Goal: Information Seeking & Learning: Find specific fact

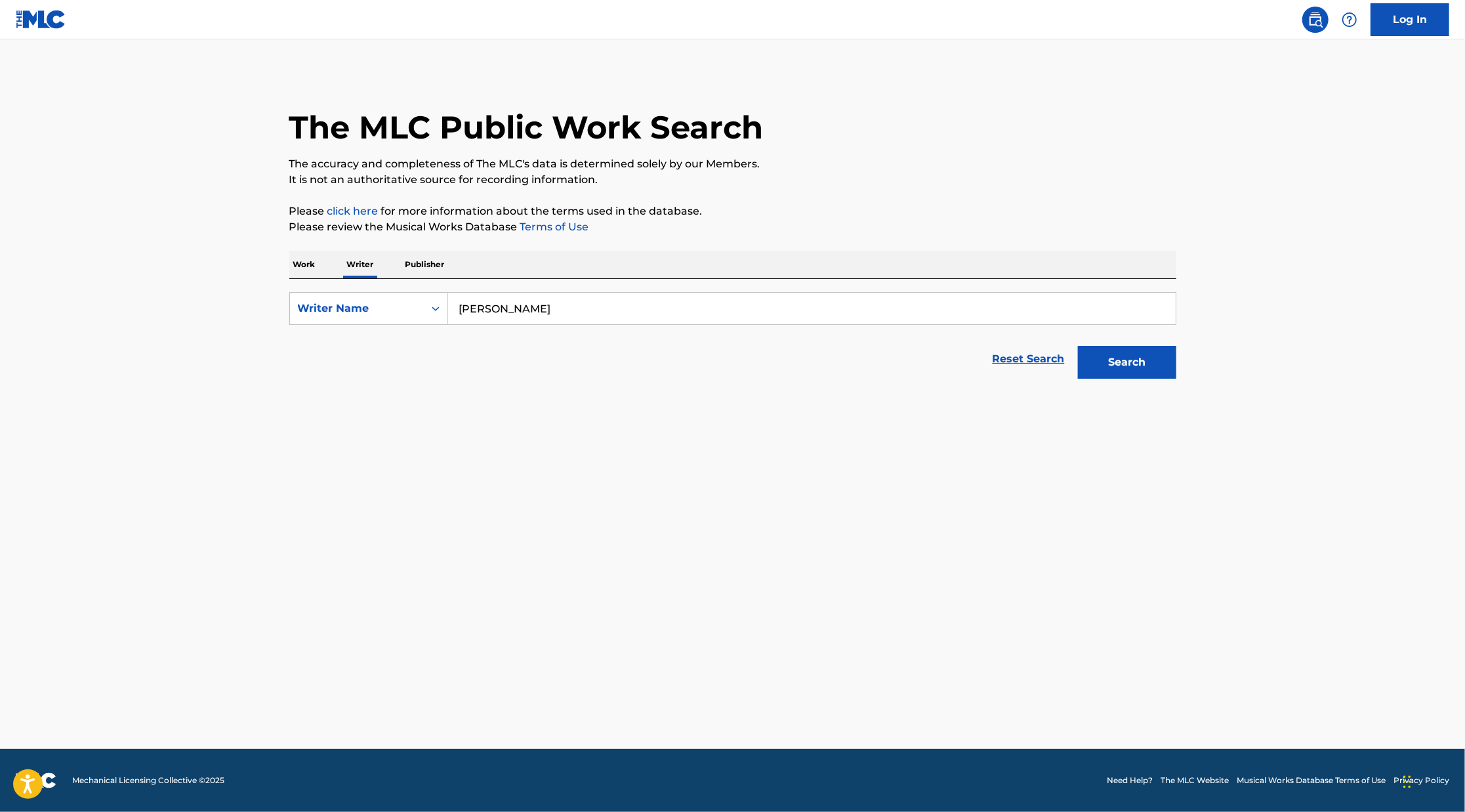
type input "[PERSON_NAME]"
click at [1078, 346] on button "Search" at bounding box center [1127, 362] width 99 height 33
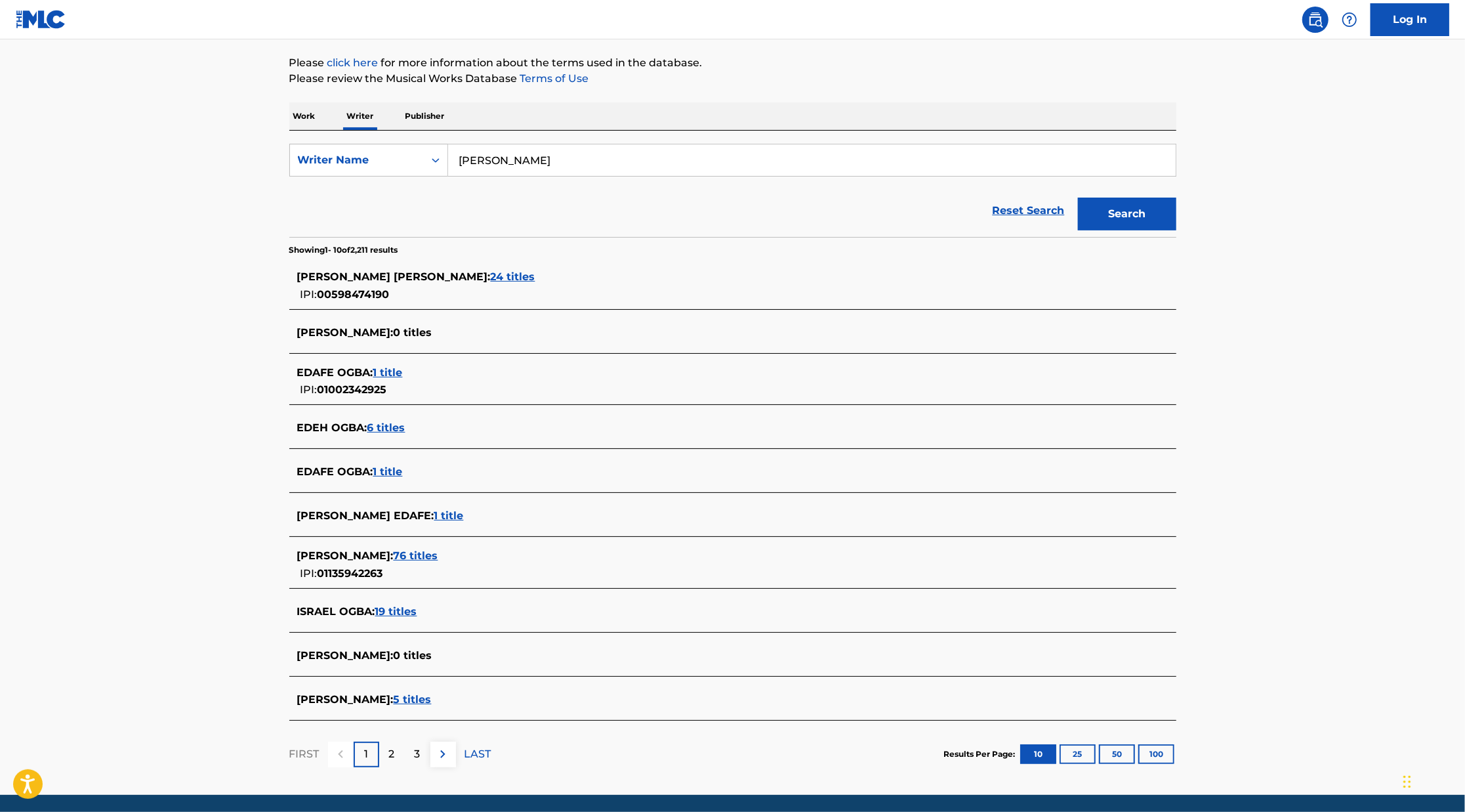
scroll to position [161, 0]
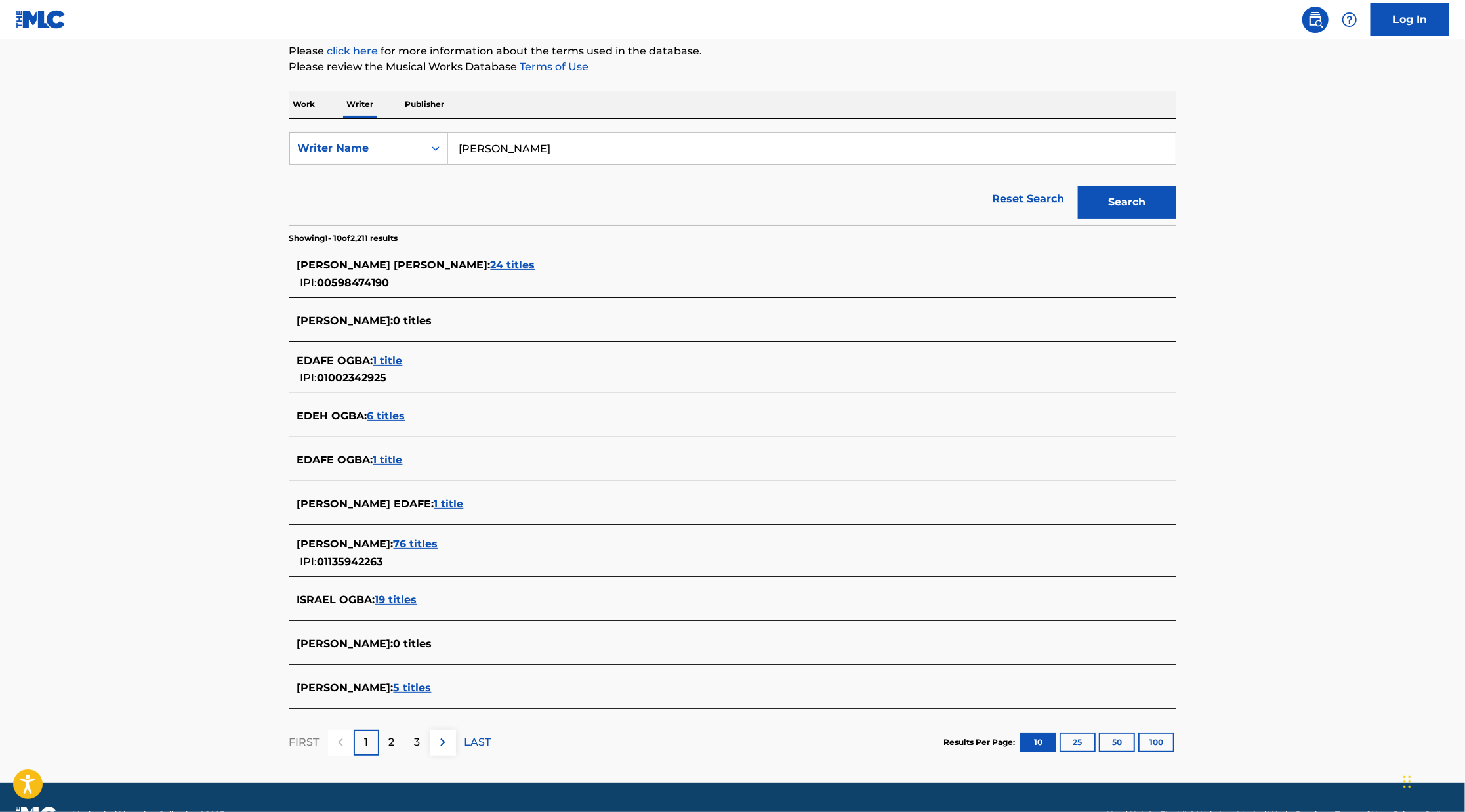
click at [438, 543] on span "76 titles" at bounding box center [416, 544] width 44 height 13
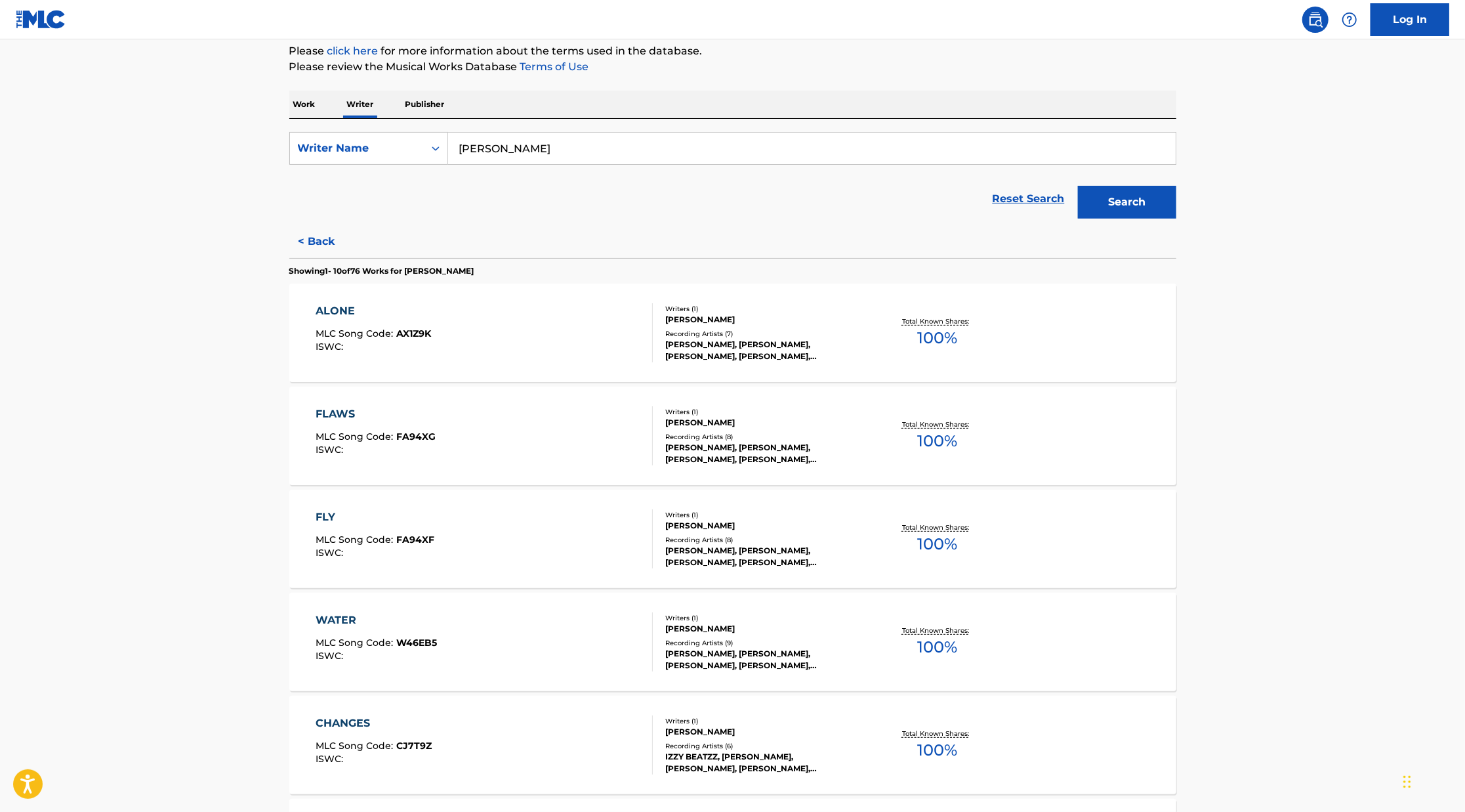
click at [763, 326] on div "Writers ( 1 ) [PERSON_NAME] Recording Artists ( 7 ) [PERSON_NAME], [PERSON_NAME…" at bounding box center [758, 333] width 210 height 59
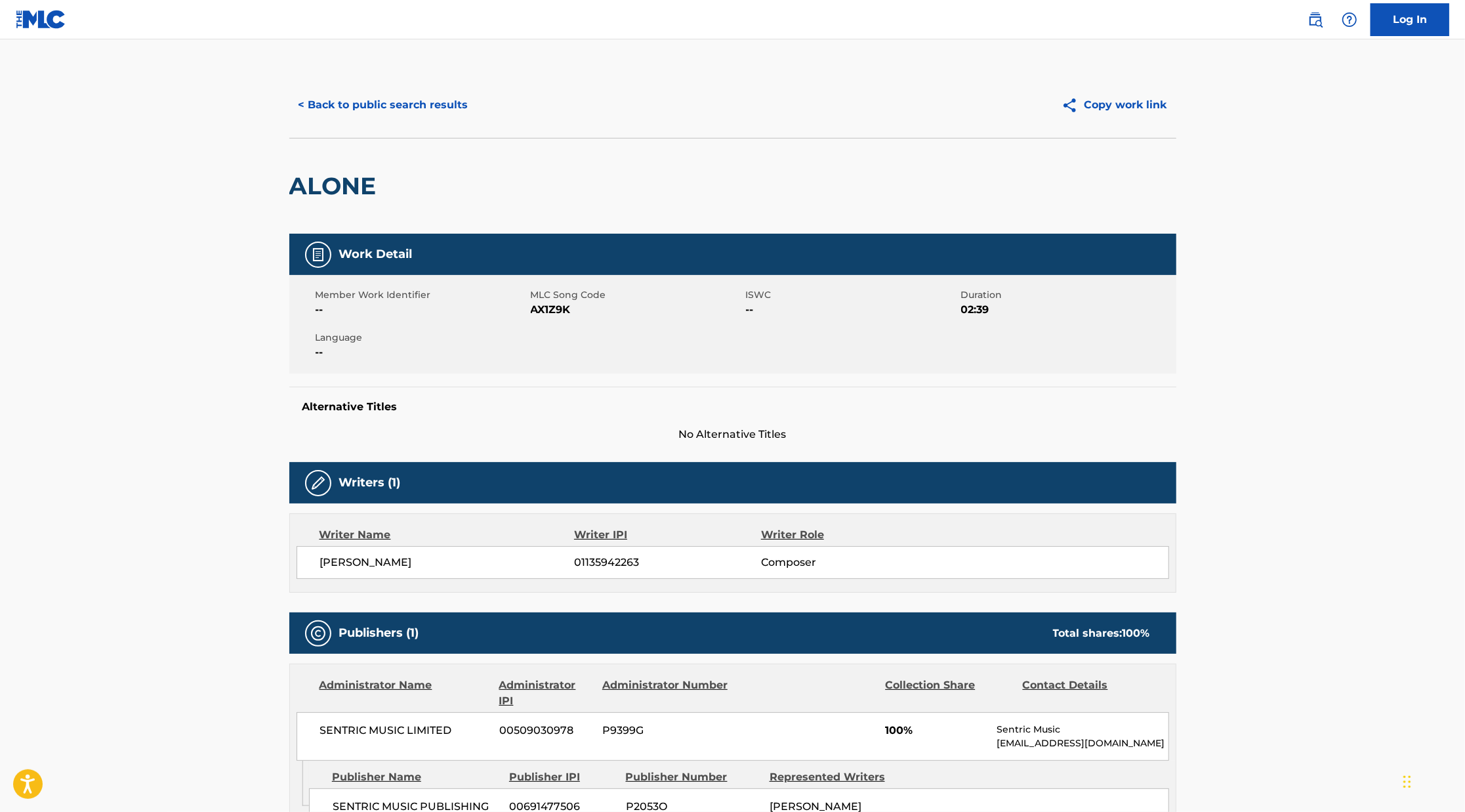
click at [421, 108] on button "< Back to public search results" at bounding box center [383, 105] width 188 height 33
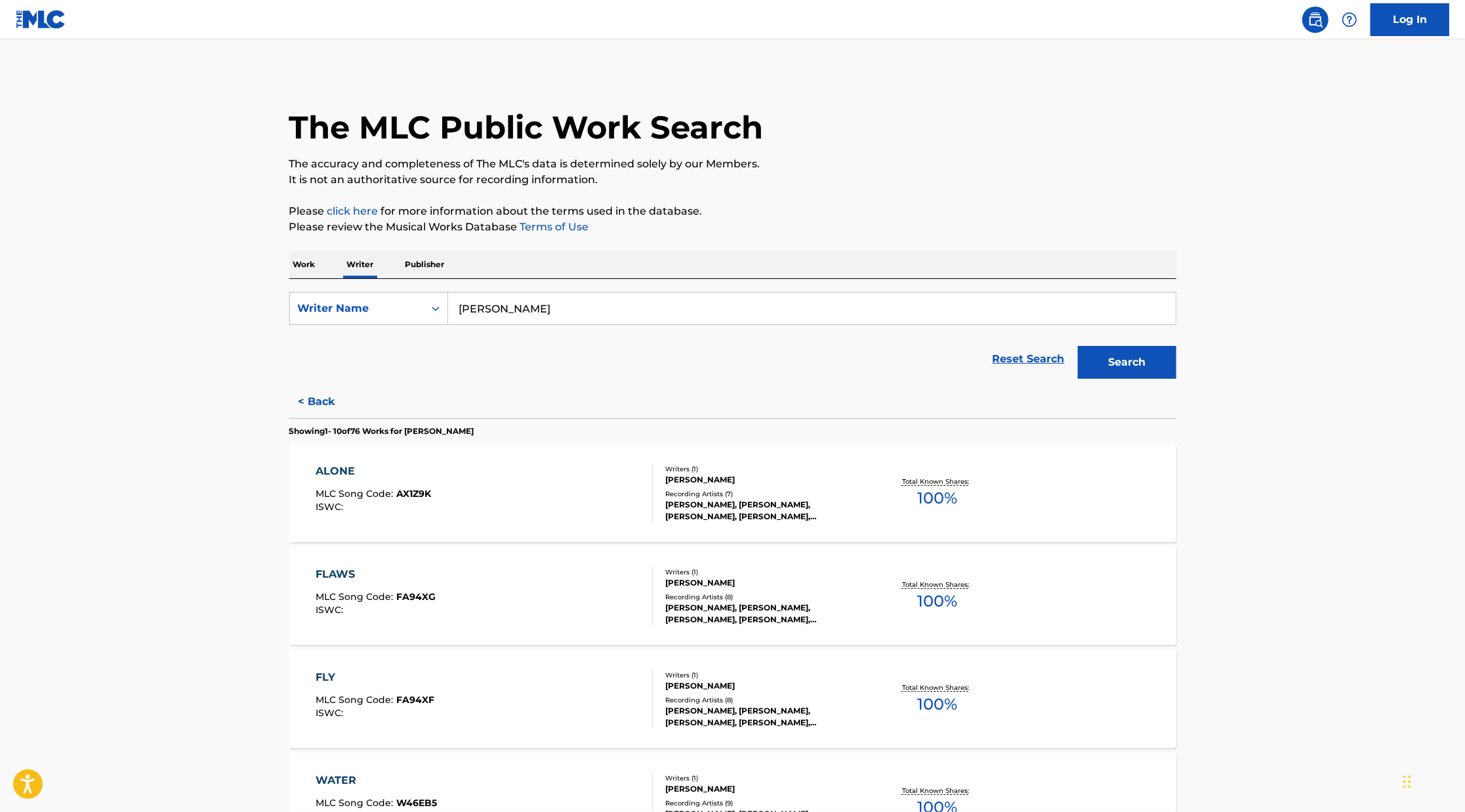
drag, startPoint x: 606, startPoint y: 307, endPoint x: 428, endPoint y: 248, distance: 187.5
click at [428, 248] on div "The MLC Public Work Search The accuracy and completeness of The MLC's data is d…" at bounding box center [733, 804] width 919 height 1465
click at [514, 308] on input "[PERSON_NAME]" at bounding box center [812, 308] width 728 height 32
type input "[PERSON_NAME]"
click at [1078, 346] on button "Search" at bounding box center [1127, 362] width 99 height 33
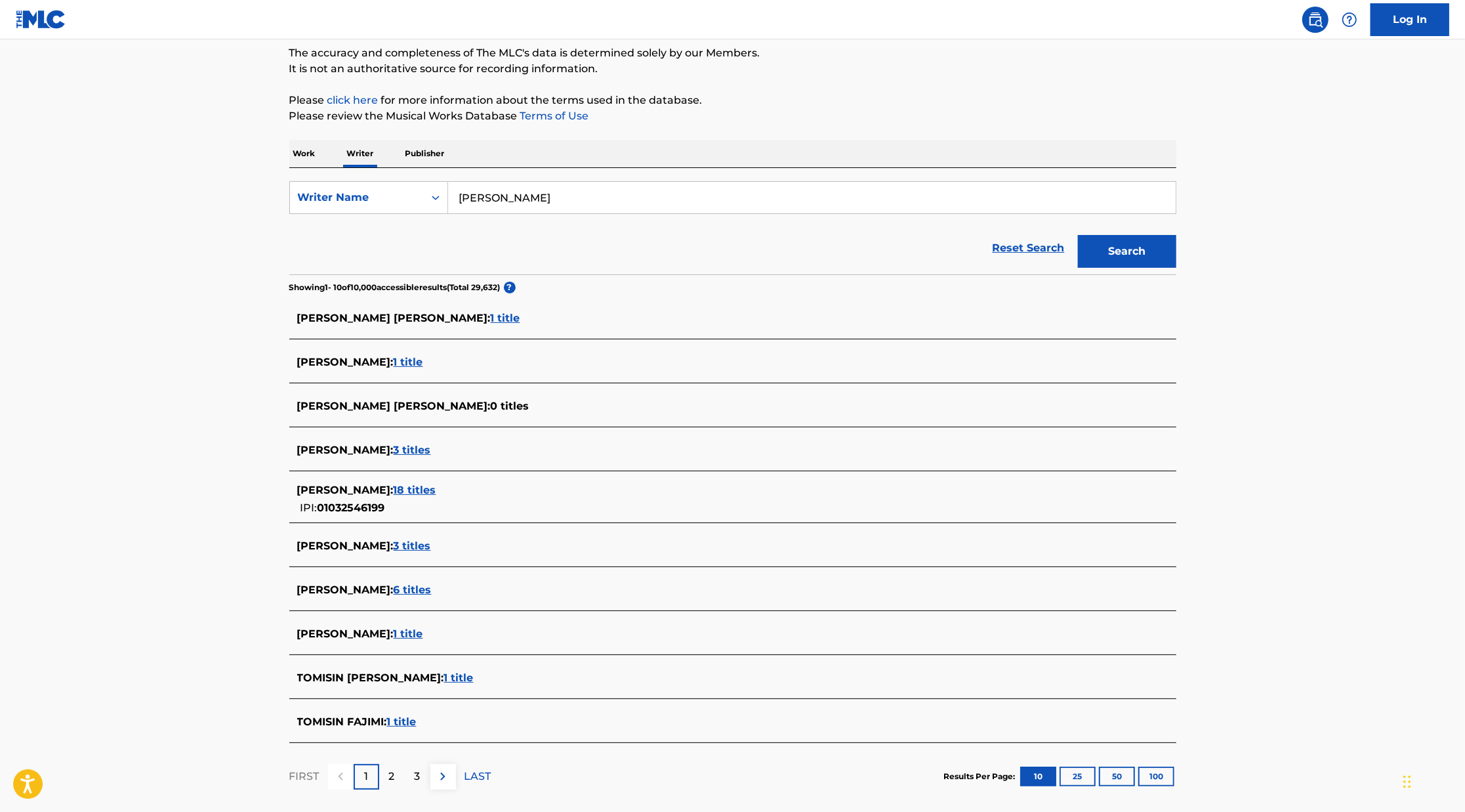
scroll to position [178, 0]
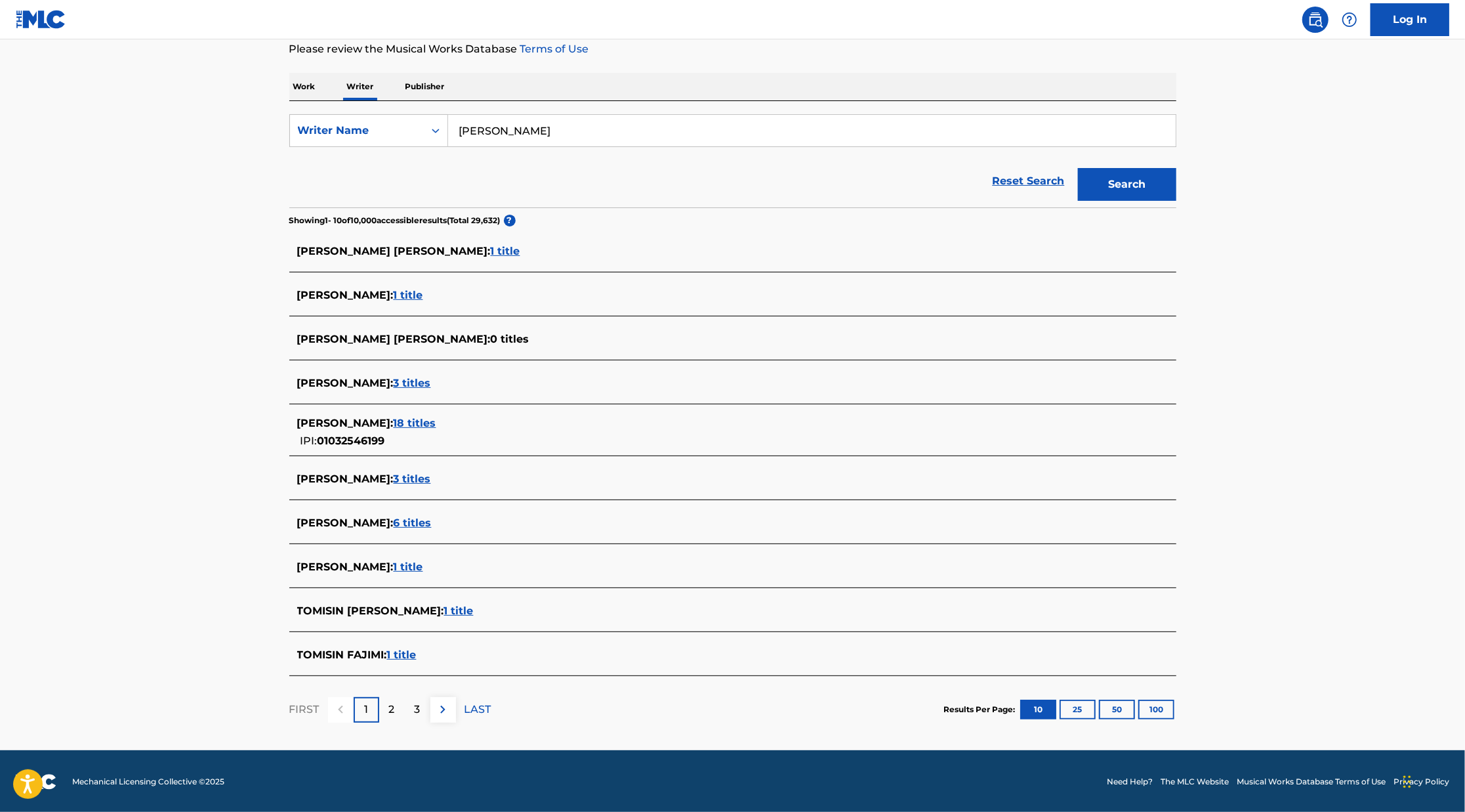
click at [436, 420] on span "18 titles" at bounding box center [415, 423] width 43 height 13
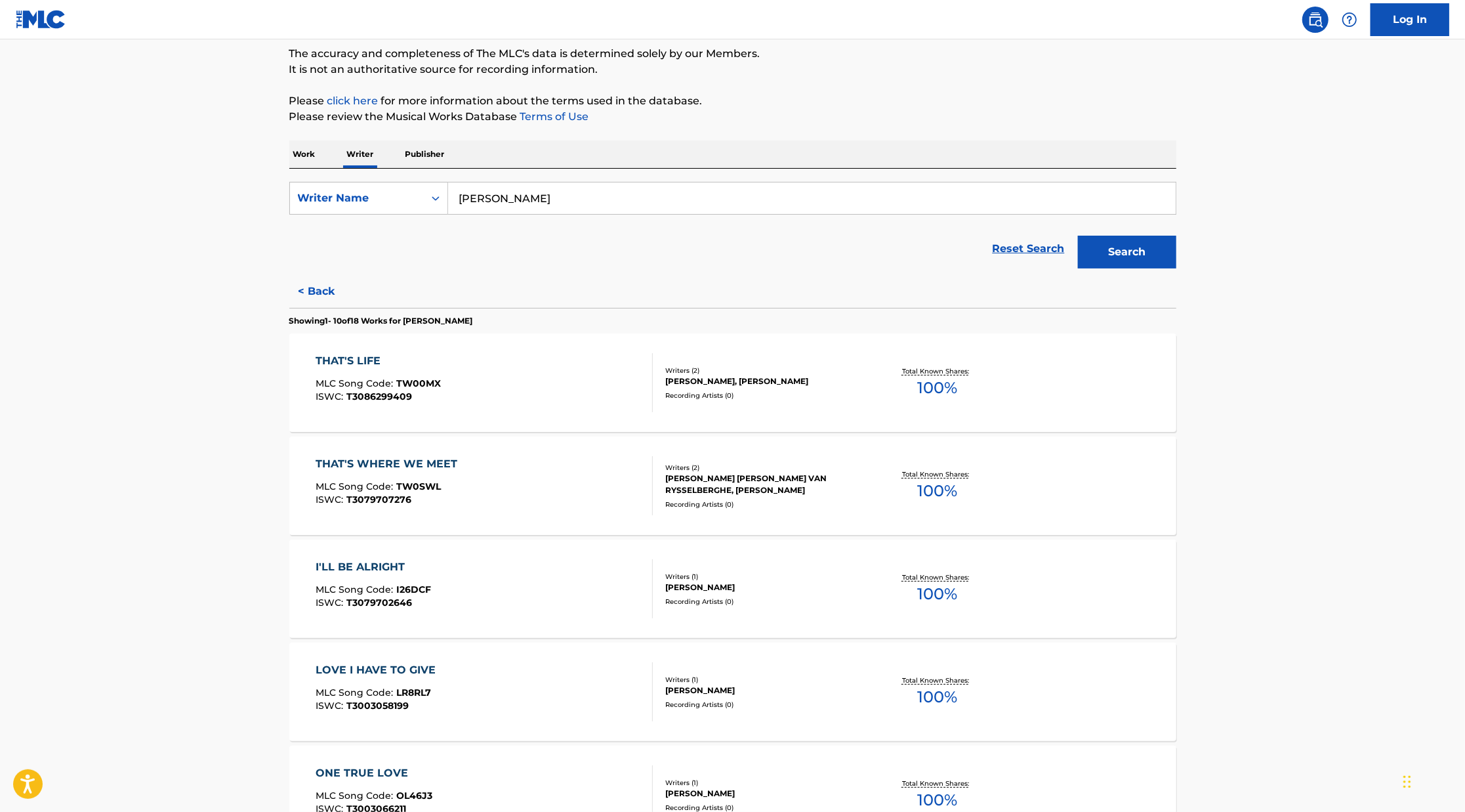
scroll to position [84, 0]
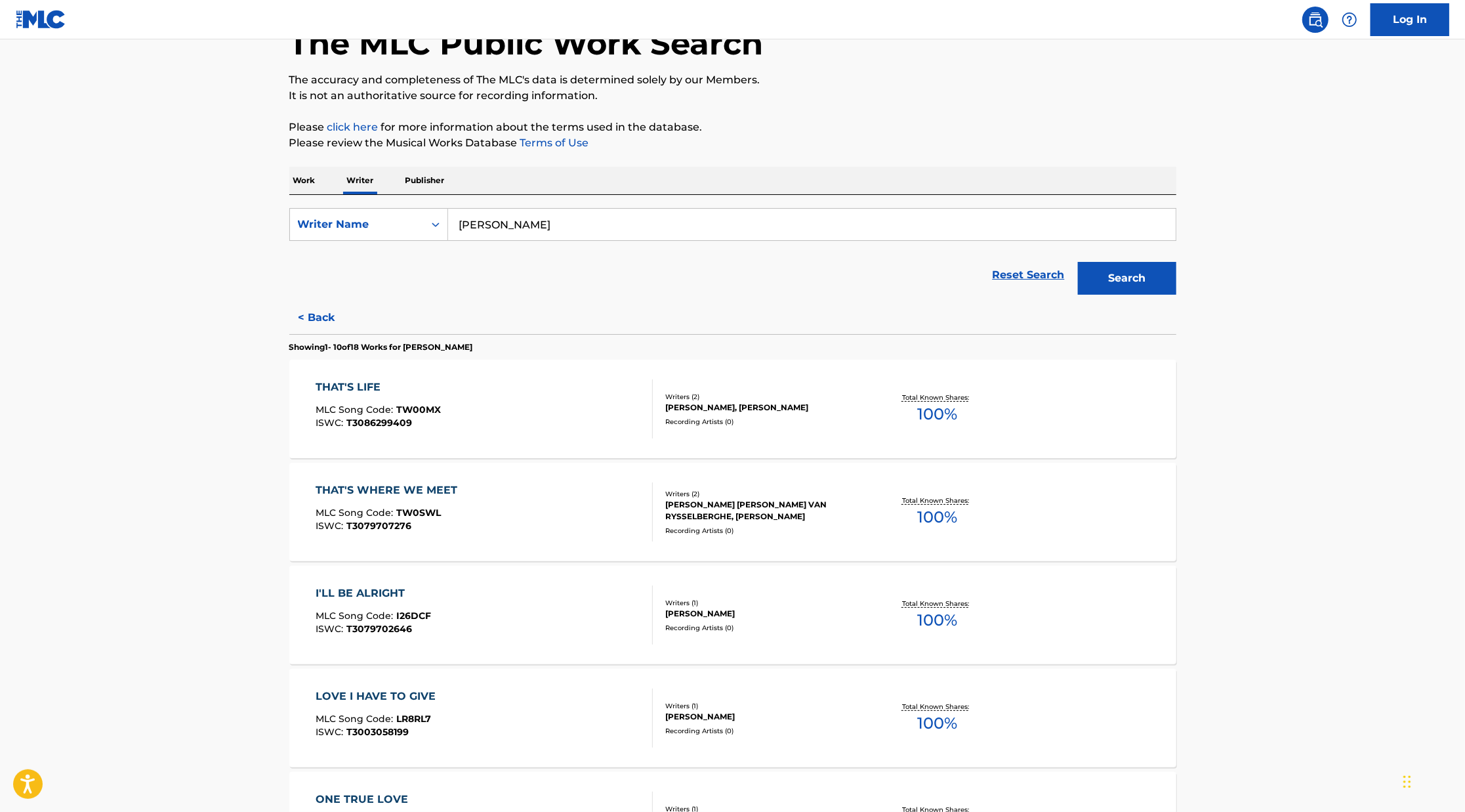
click at [323, 309] on button "< Back" at bounding box center [329, 318] width 79 height 33
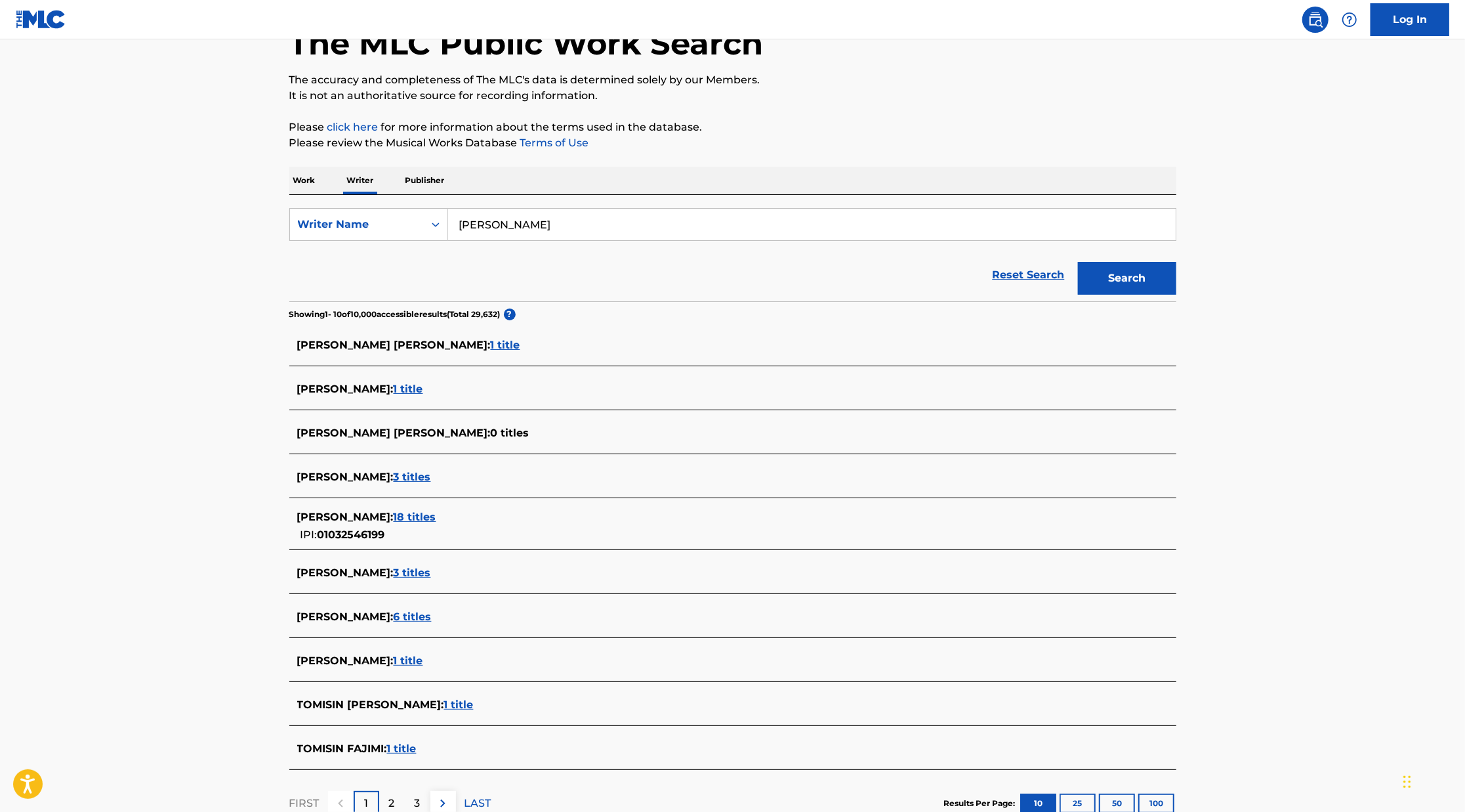
click at [402, 482] on span "3 titles" at bounding box center [412, 477] width 37 height 13
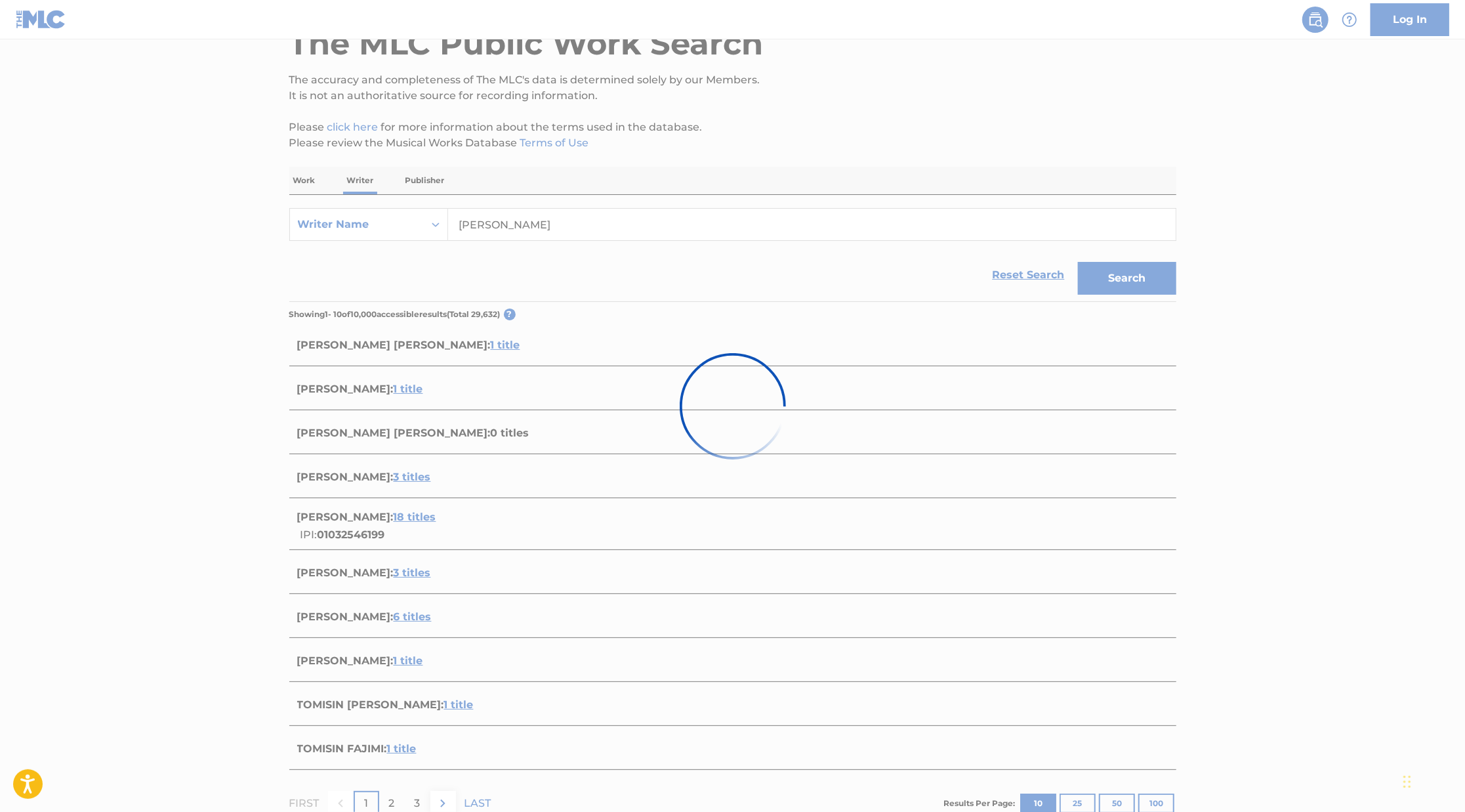
scroll to position [67, 0]
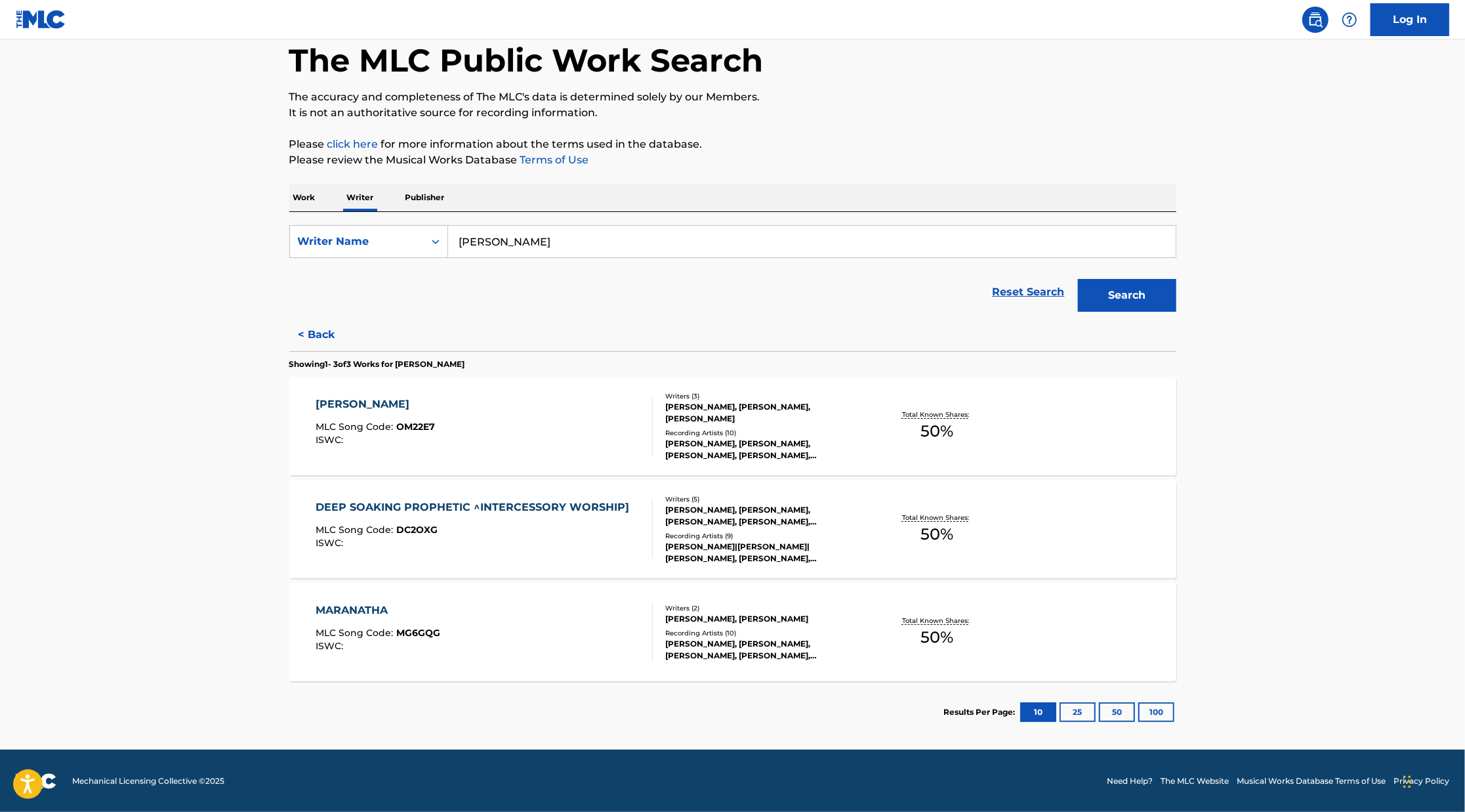
click at [734, 375] on section "OBA ALASEPE MLC Song Code : OM22E7 ISWC : Writers ( 3 ) [PERSON_NAME], [PERSON_…" at bounding box center [733, 525] width 887 height 311
click at [701, 417] on div "[PERSON_NAME], [PERSON_NAME], [PERSON_NAME]" at bounding box center [765, 413] width 198 height 24
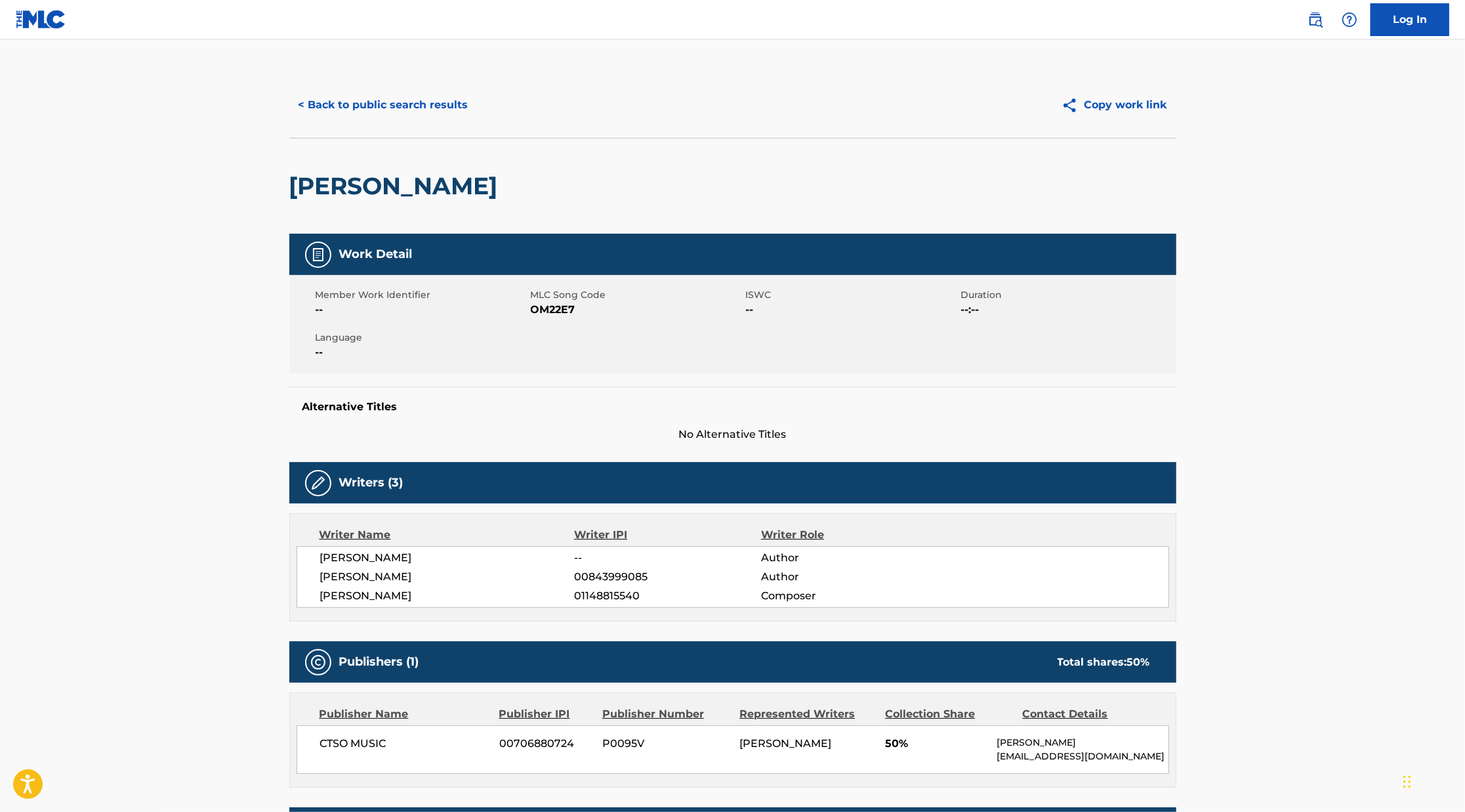
click at [394, 107] on button "< Back to public search results" at bounding box center [383, 105] width 188 height 33
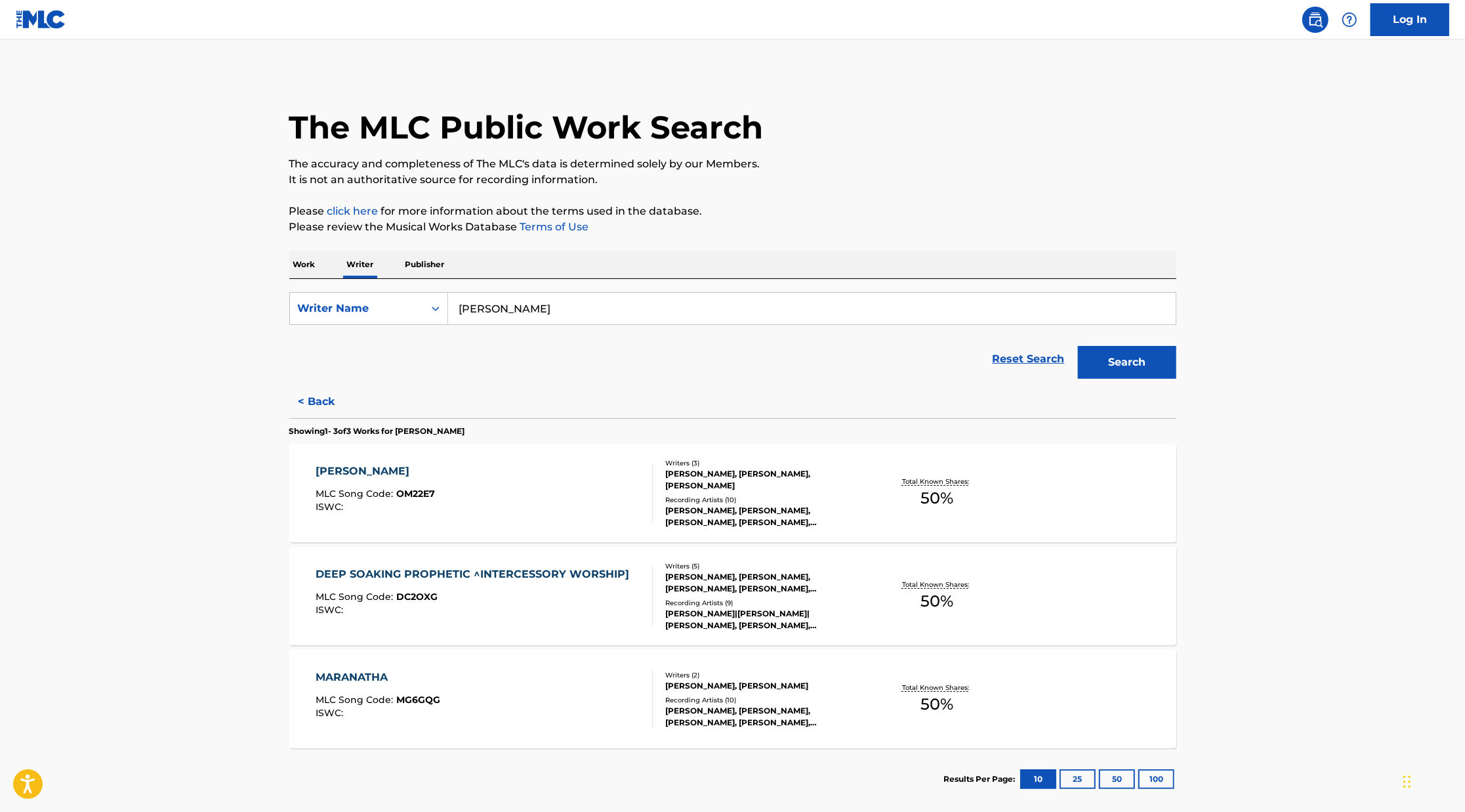
click at [755, 670] on div "Writers ( 2 )" at bounding box center [765, 674] width 198 height 9
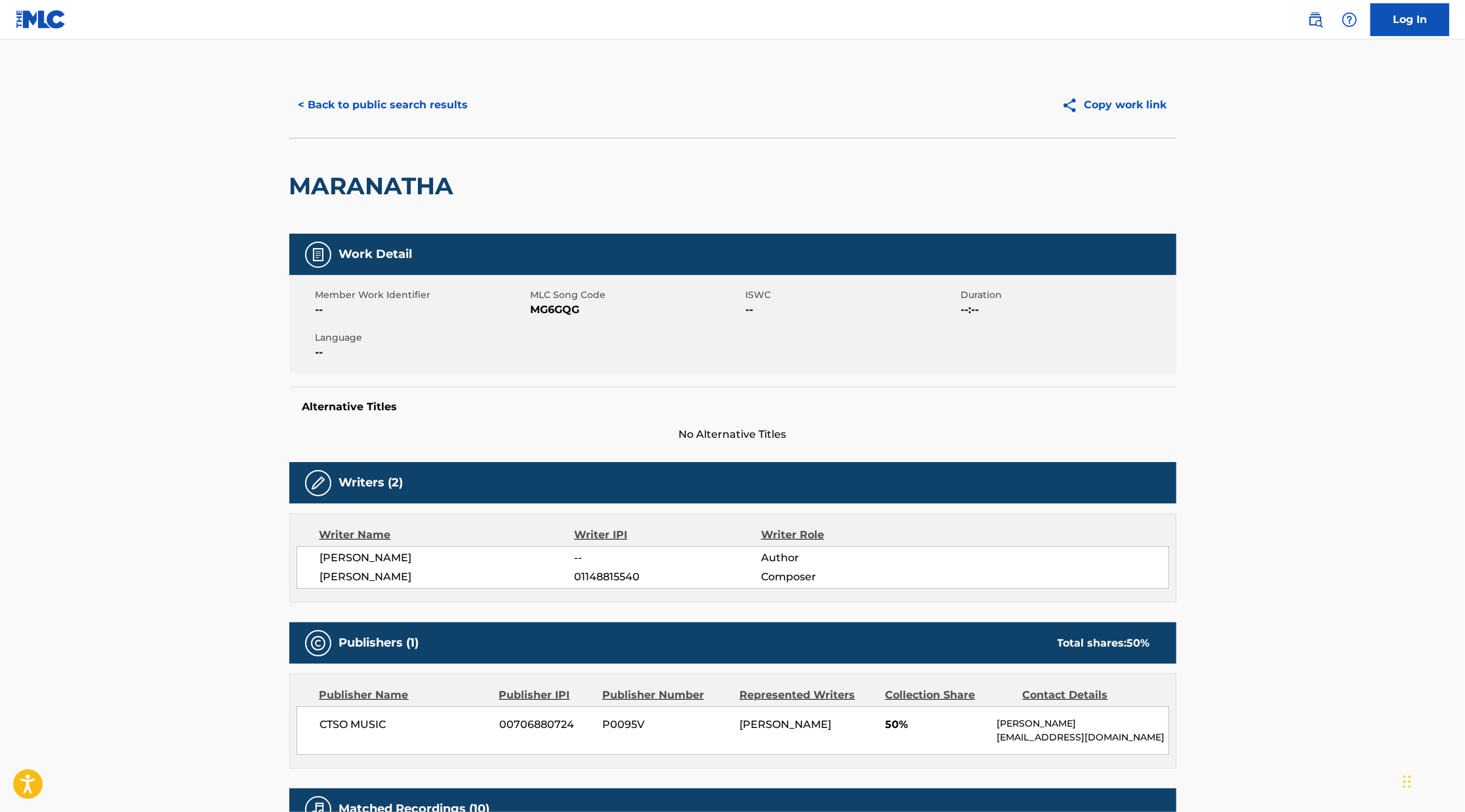
click at [387, 112] on button "< Back to public search results" at bounding box center [383, 105] width 188 height 33
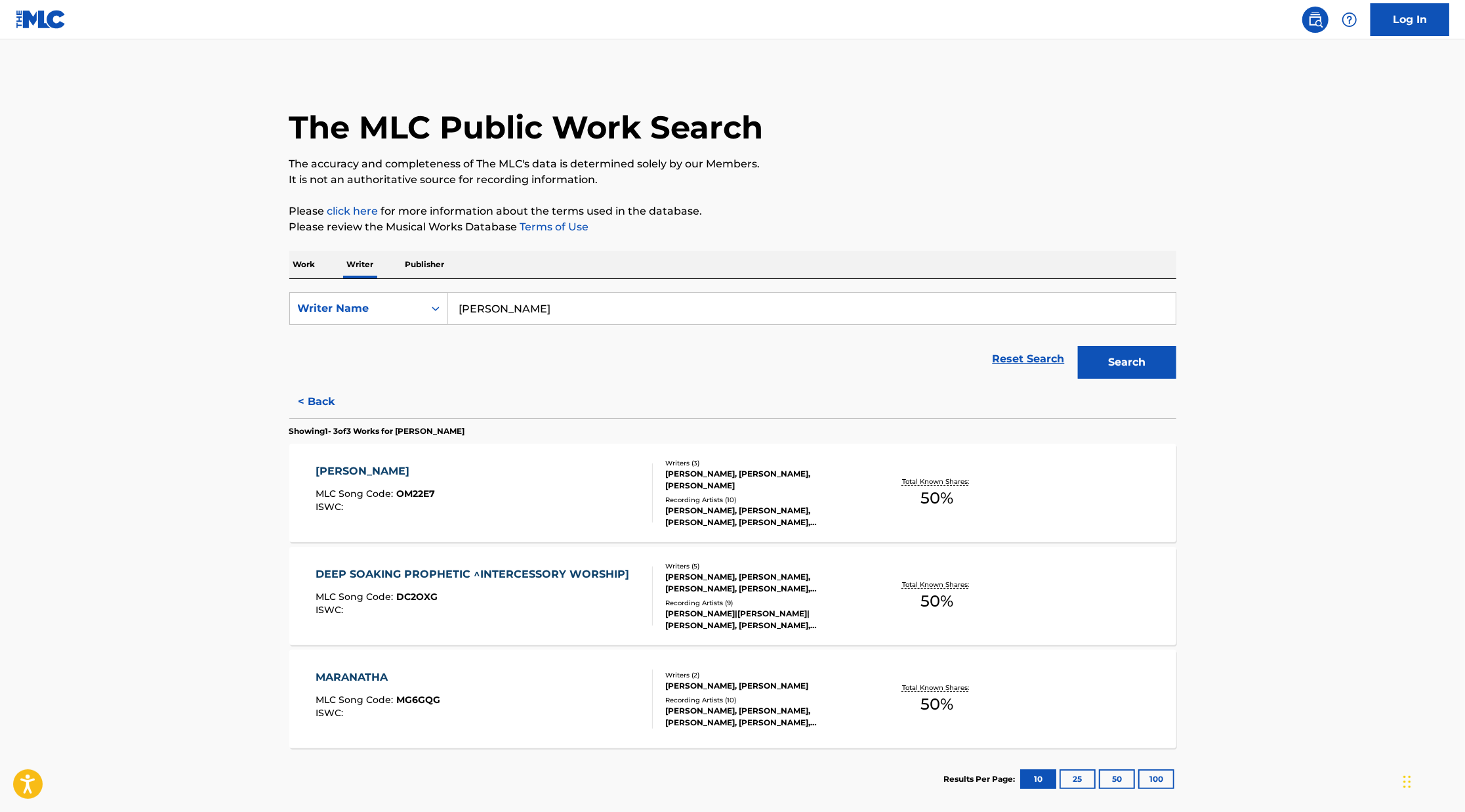
click at [548, 308] on input "[PERSON_NAME]" at bounding box center [812, 308] width 728 height 32
type input "[PERSON_NAME]"
click at [1078, 346] on button "Search" at bounding box center [1127, 362] width 99 height 33
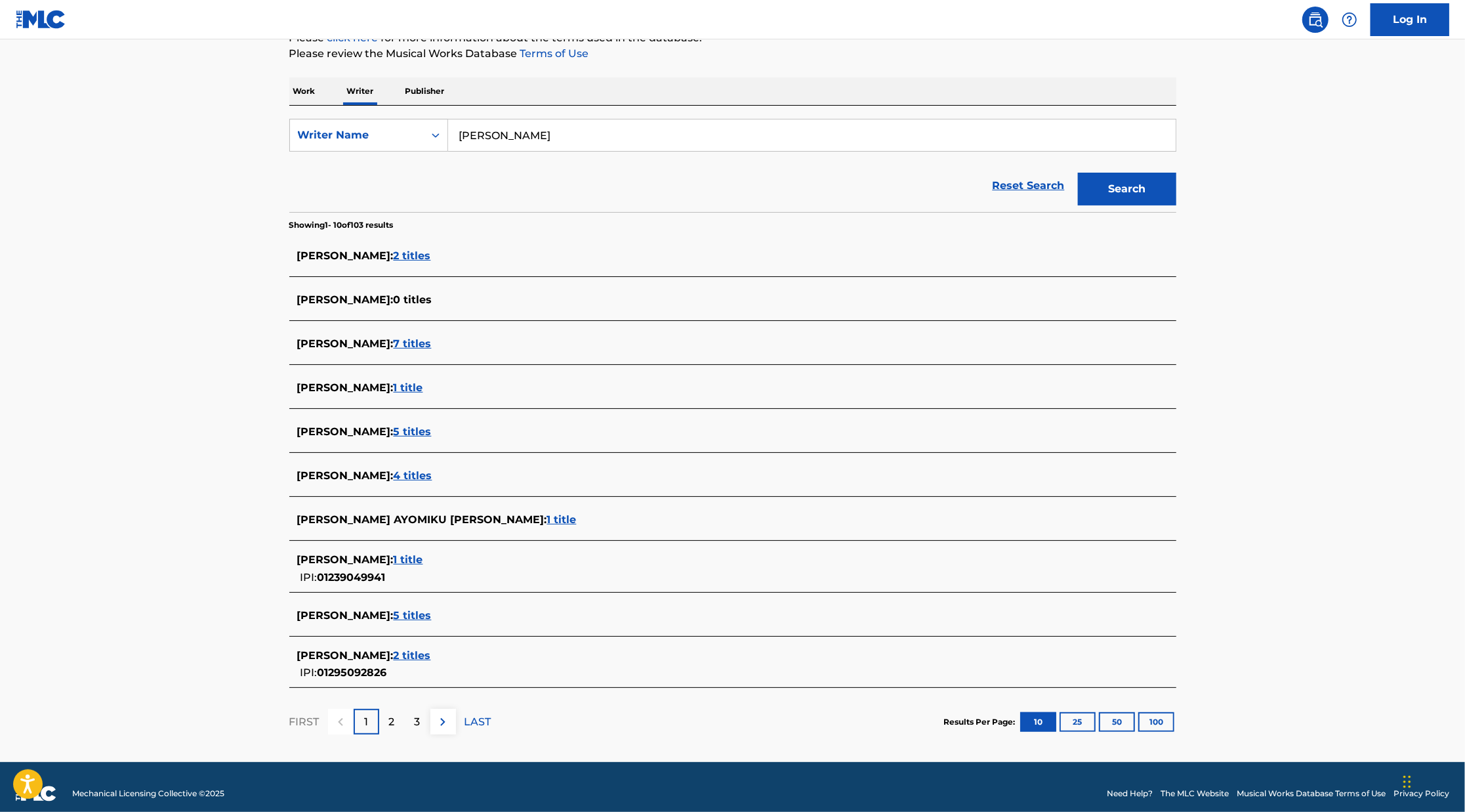
scroll to position [185, 0]
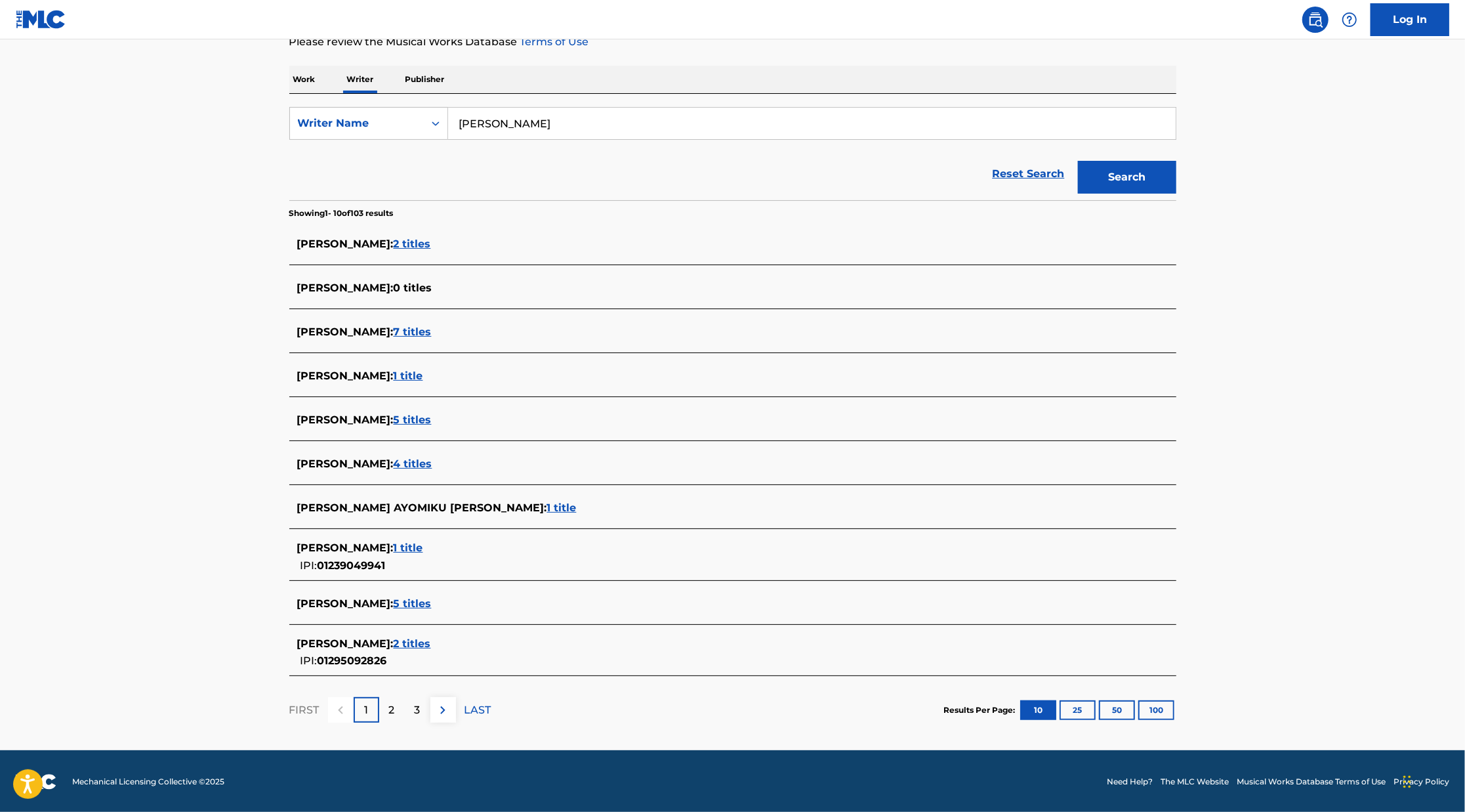
click at [402, 415] on span "5 titles" at bounding box center [413, 420] width 38 height 13
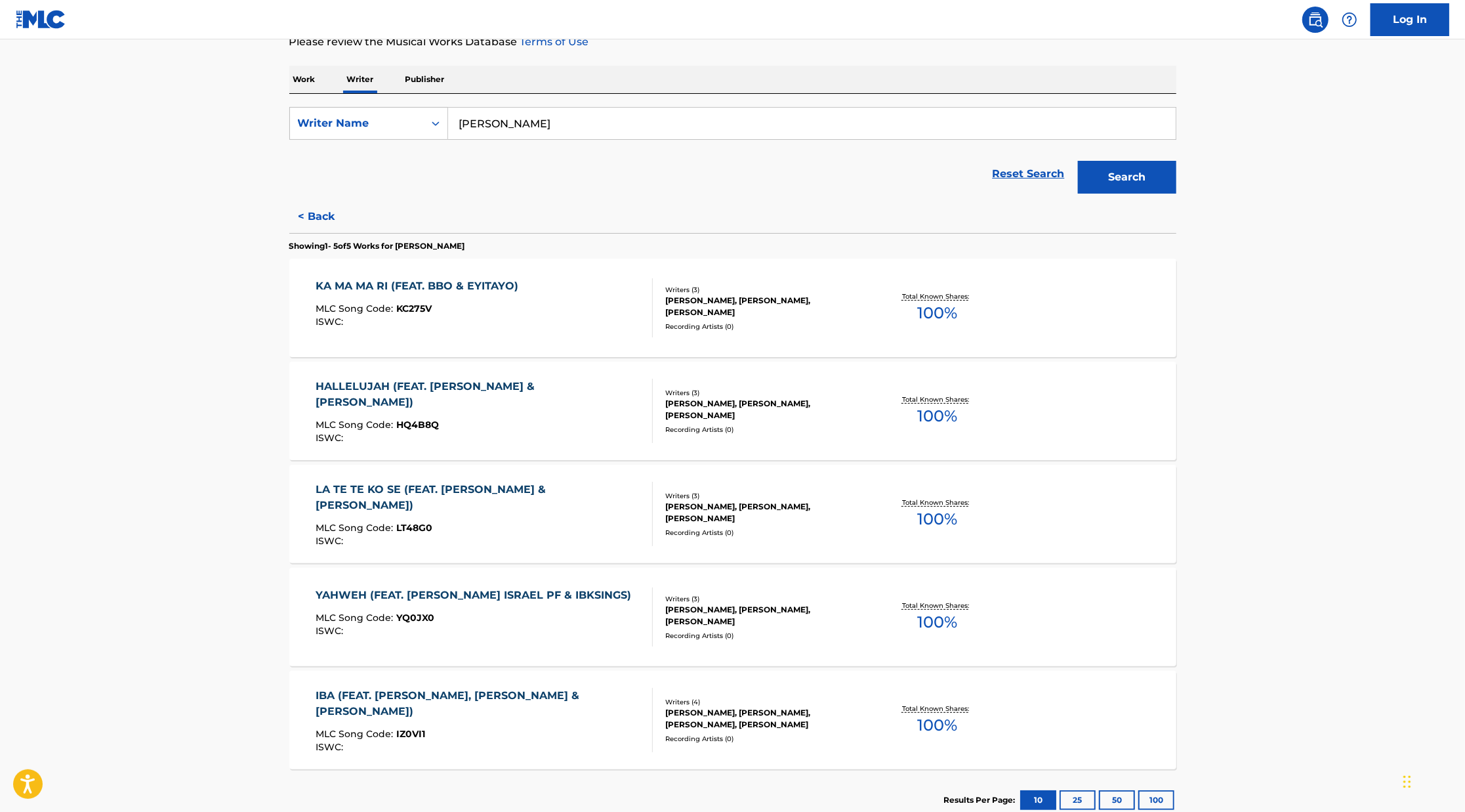
click at [655, 538] on div "LA TE TE KO SE (FEAT. [PERSON_NAME] & [PERSON_NAME]) MLC Song Code : LT48G0 ISW…" at bounding box center [733, 514] width 887 height 99
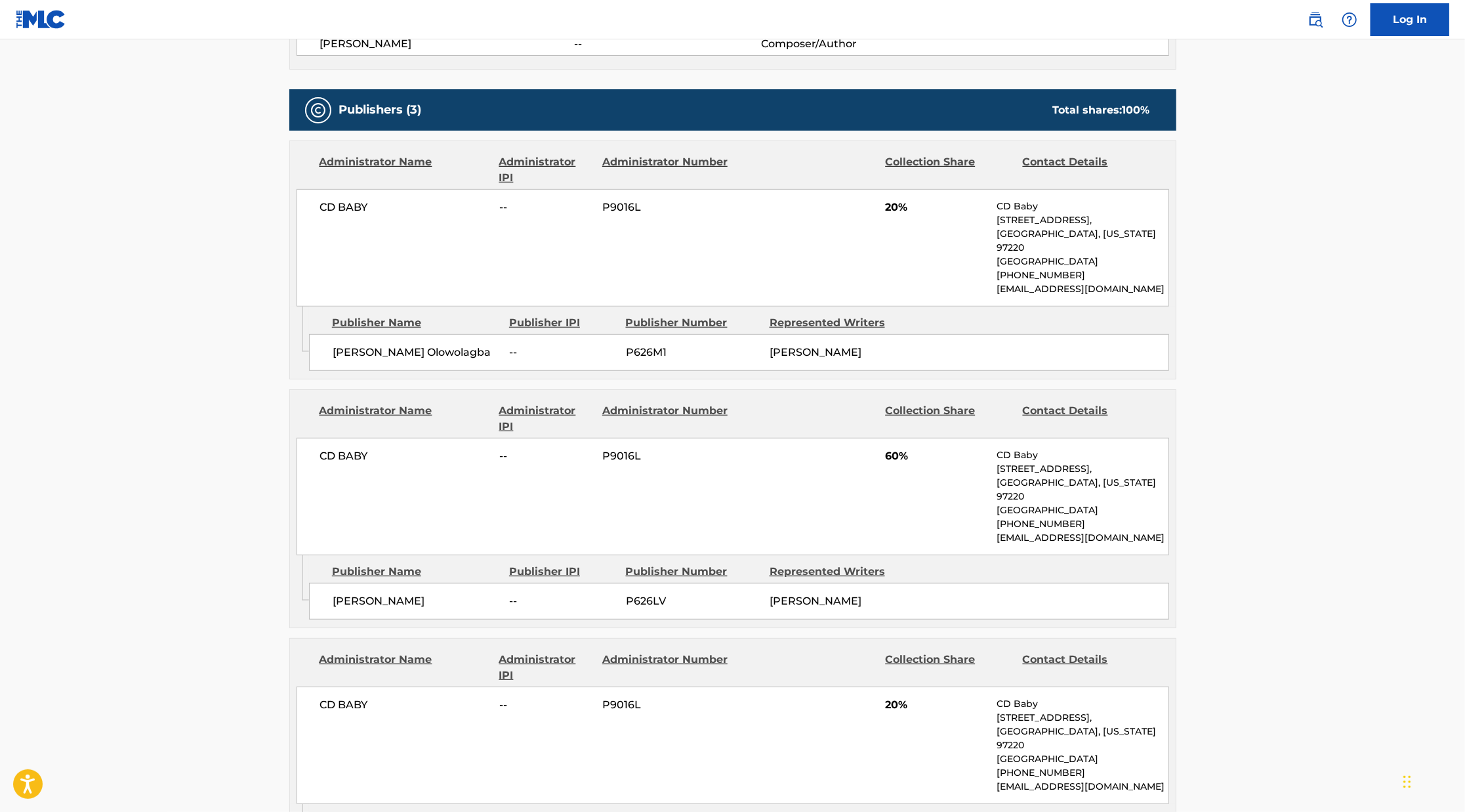
scroll to position [575, 0]
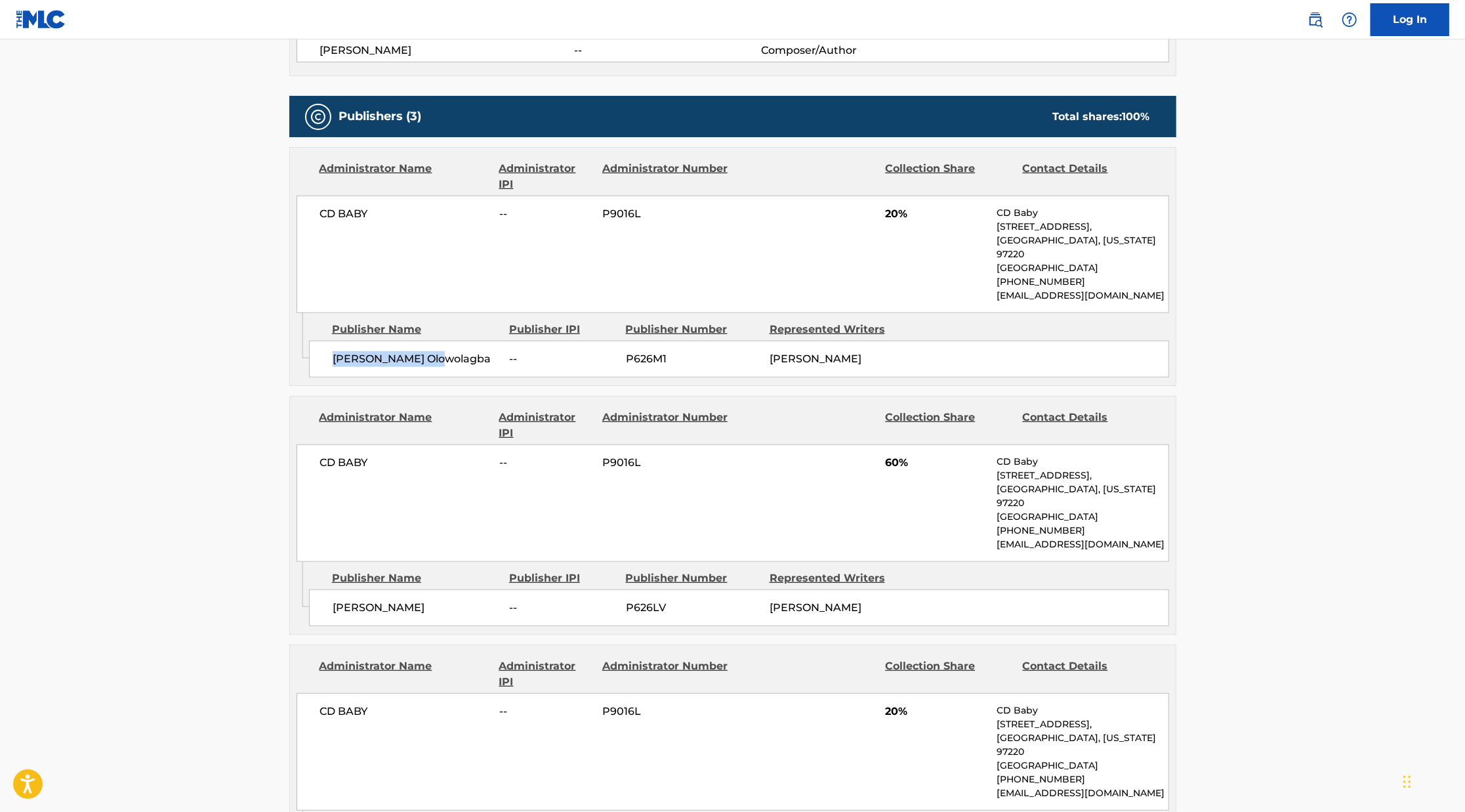
drag, startPoint x: 330, startPoint y: 353, endPoint x: 462, endPoint y: 346, distance: 132.2
click at [462, 346] on div "[PERSON_NAME] Olowolagba -- P626M1 [PERSON_NAME]" at bounding box center [739, 359] width 860 height 36
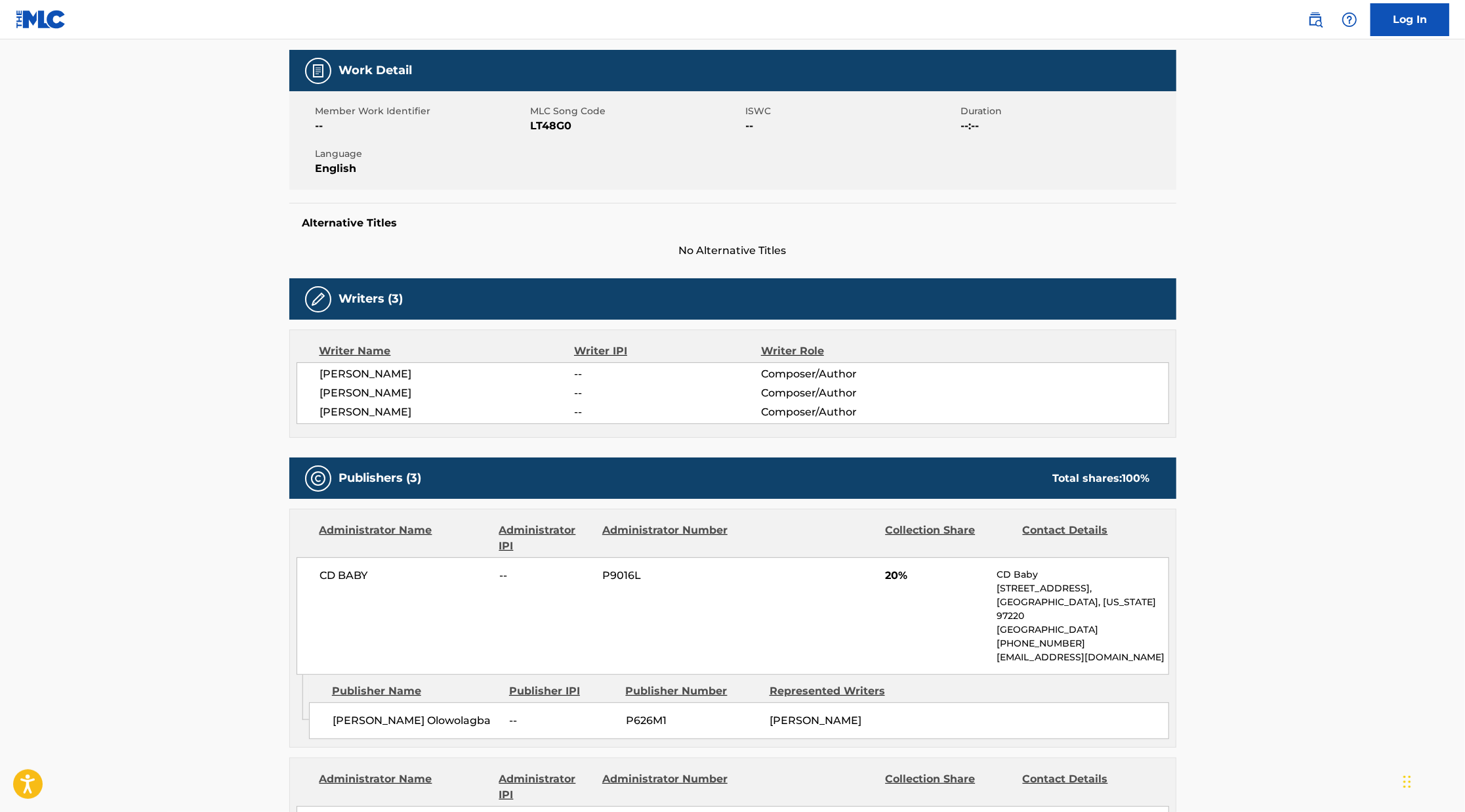
scroll to position [0, 0]
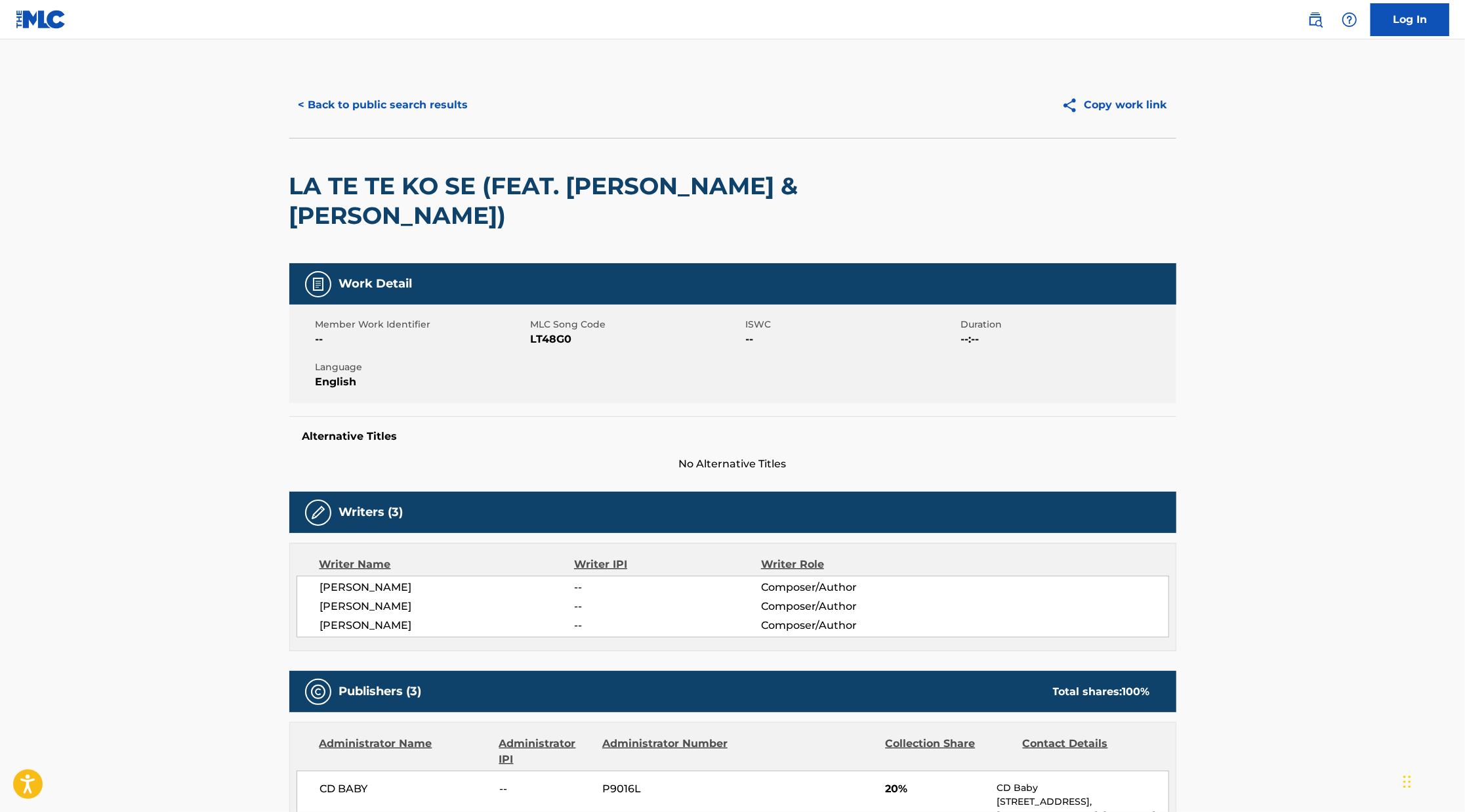
click at [433, 104] on button "< Back to public search results" at bounding box center [383, 105] width 188 height 33
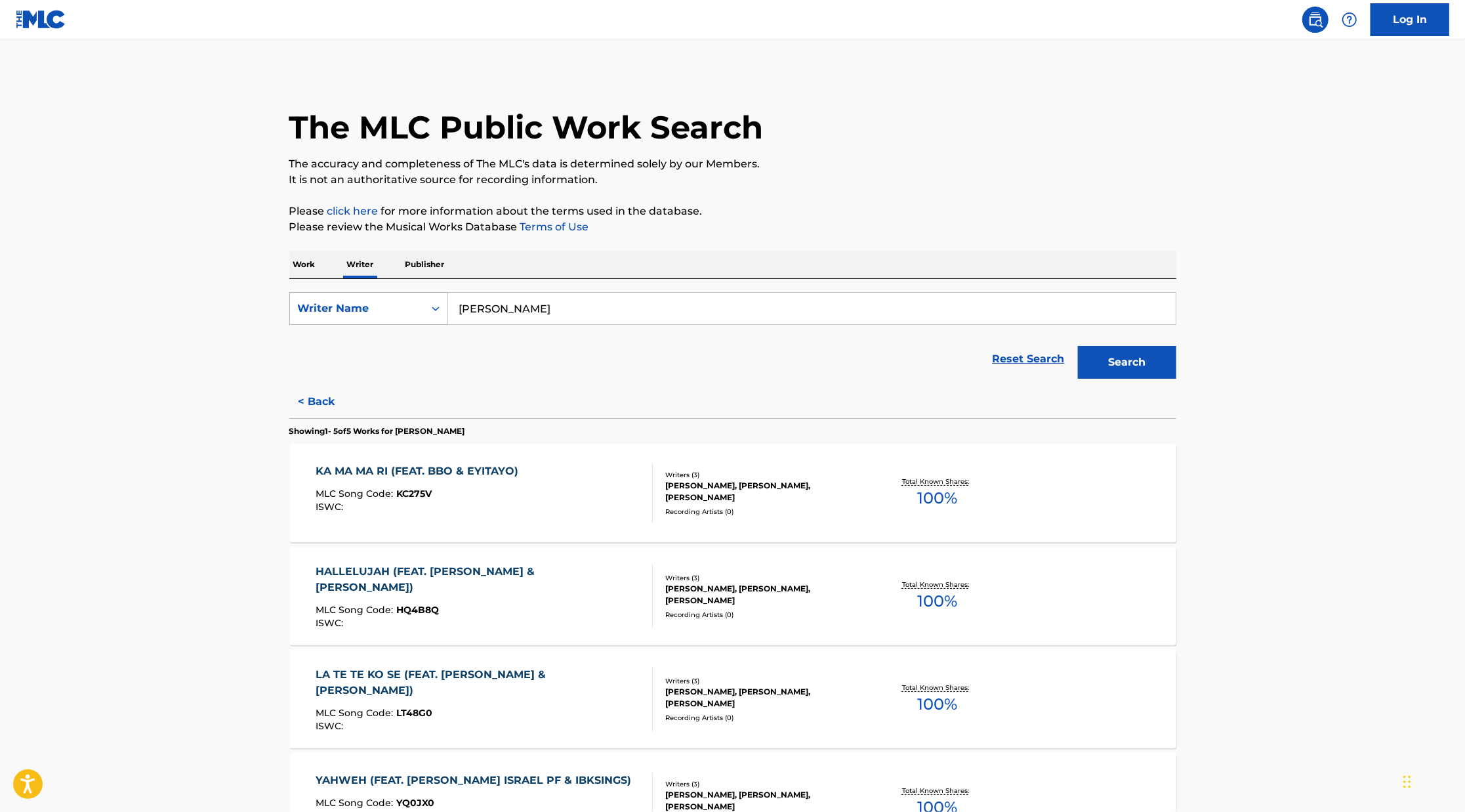
drag, startPoint x: 550, startPoint y: 312, endPoint x: 442, endPoint y: 305, distance: 108.2
click at [442, 305] on div "SearchWithCriteriaceb5e052-1b82-48d8-8e5c-5b30f8405787 Writer Name [PERSON_NAME]" at bounding box center [733, 308] width 887 height 33
paste input "[PERSON_NAME]"
paste input "p"
click at [1078, 346] on button "Search" at bounding box center [1127, 362] width 99 height 33
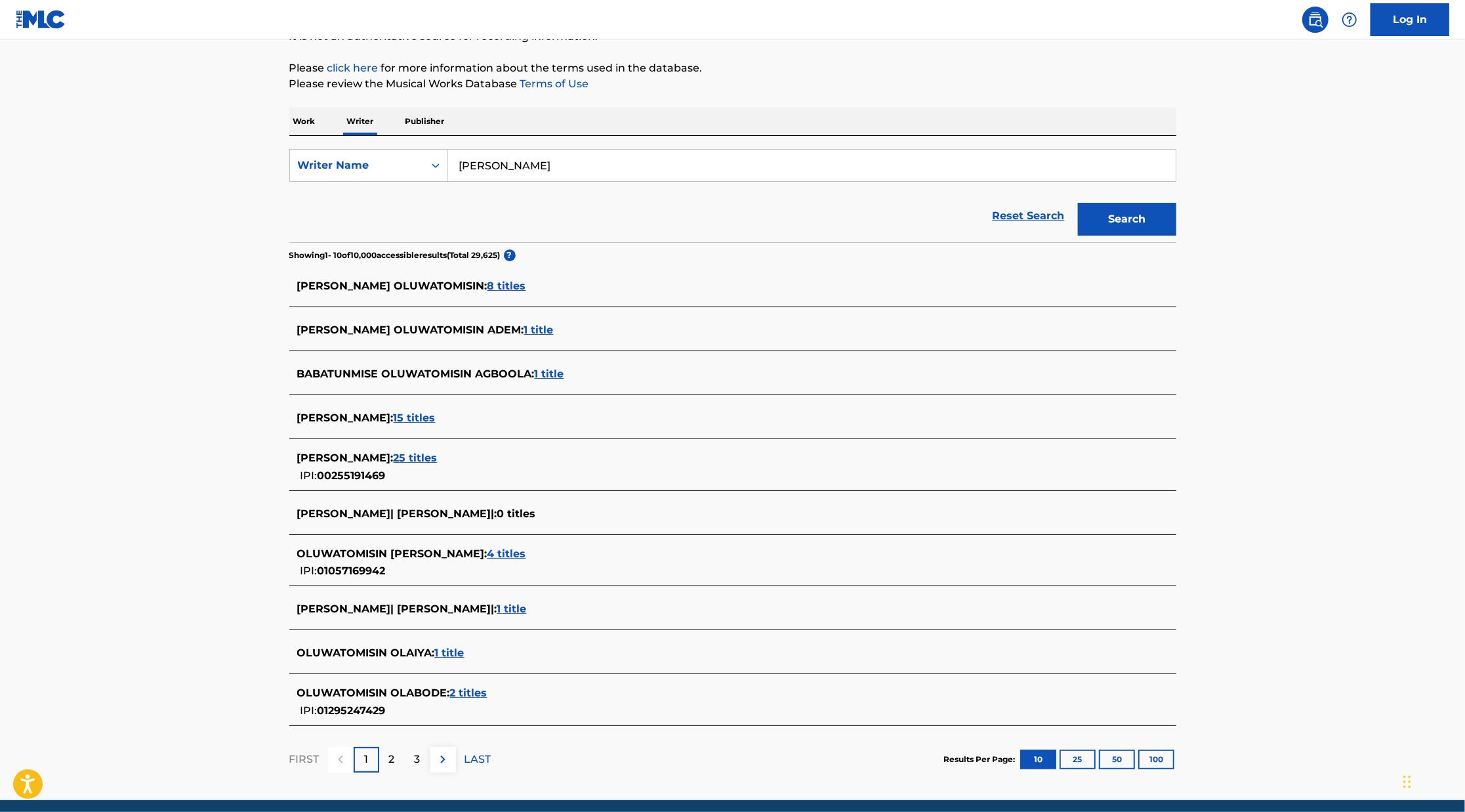
scroll to position [145, 0]
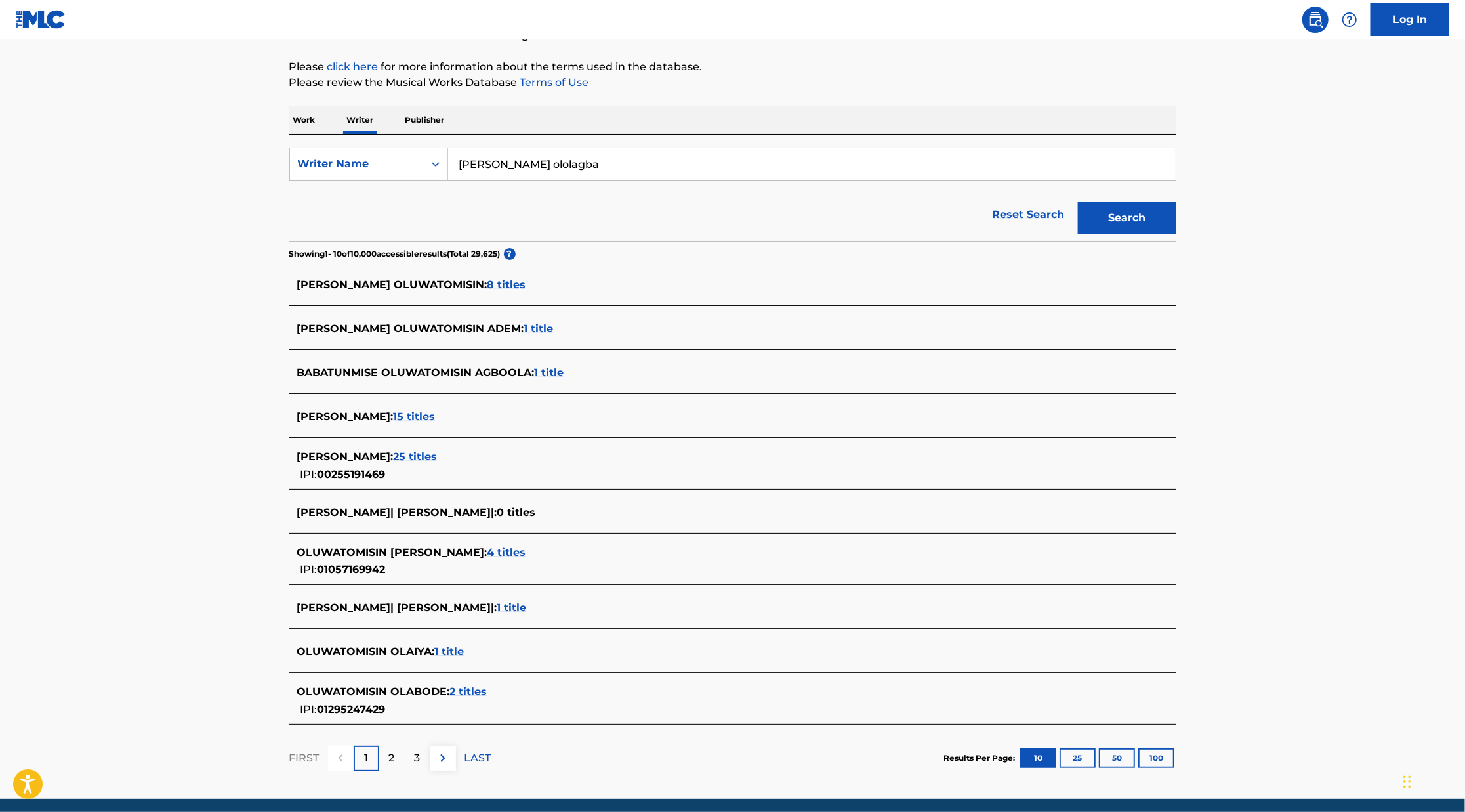
click at [1078, 202] on button "Search" at bounding box center [1127, 218] width 99 height 33
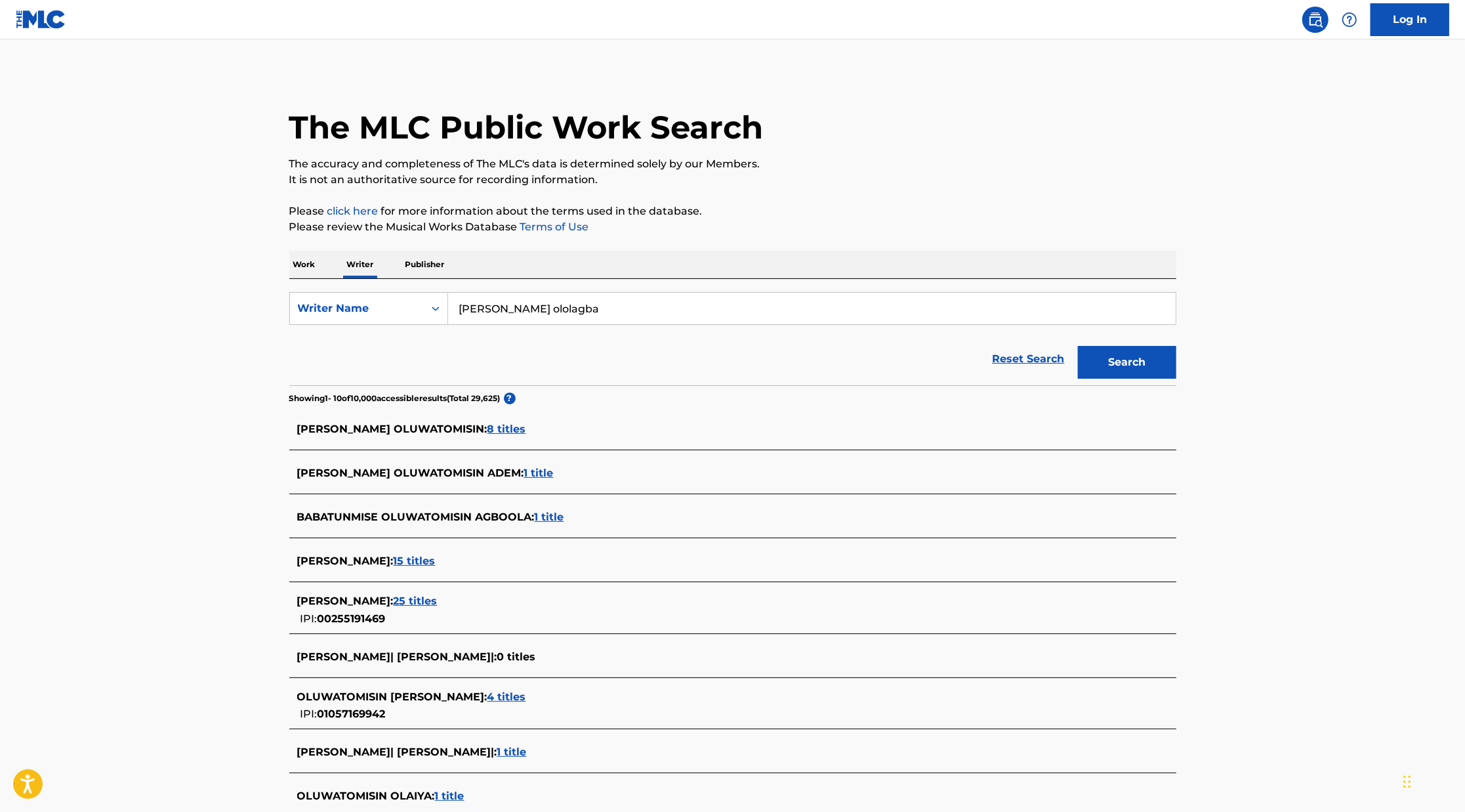
click at [581, 309] on input "[PERSON_NAME] ololagba" at bounding box center [812, 308] width 728 height 32
type input "[PERSON_NAME] olowolagba"
click at [1078, 346] on button "Search" at bounding box center [1127, 362] width 99 height 33
